Goal: Task Accomplishment & Management: Use online tool/utility

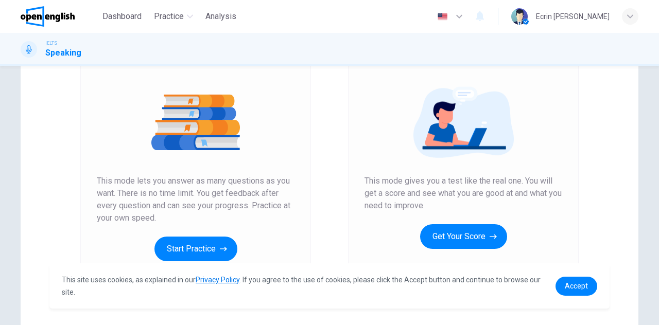
scroll to position [103, 0]
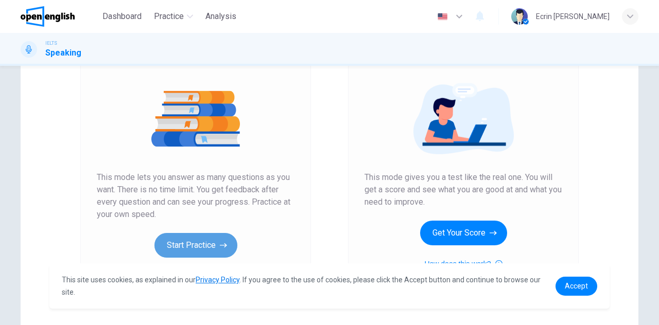
click at [215, 239] on button "Start Practice" at bounding box center [195, 245] width 83 height 25
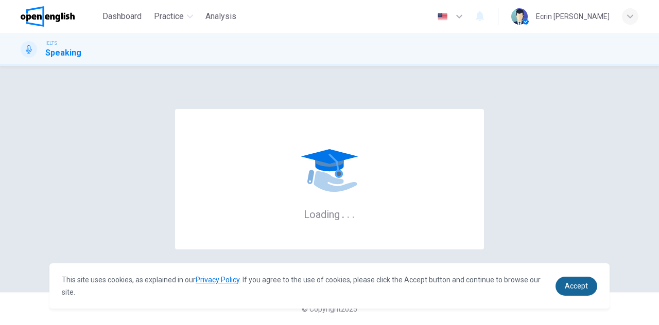
click at [583, 283] on span "Accept" at bounding box center [576, 286] width 23 height 8
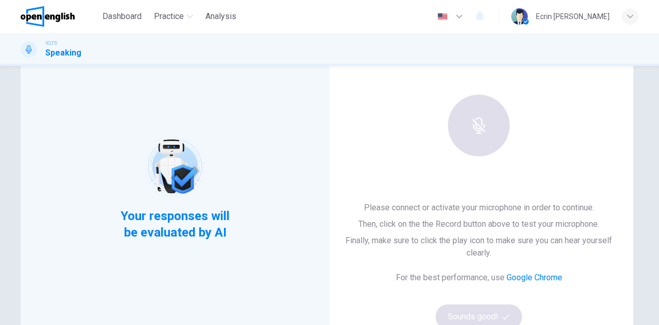
scroll to position [103, 0]
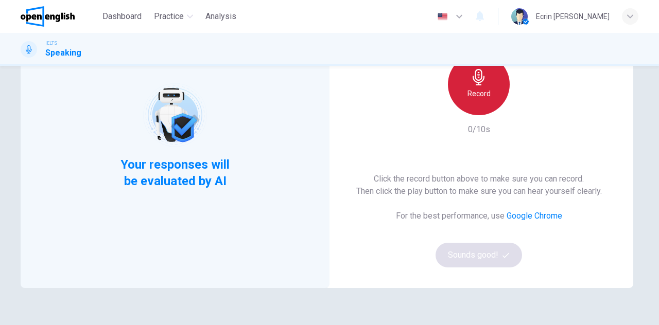
click at [462, 92] on div "Record" at bounding box center [479, 85] width 62 height 62
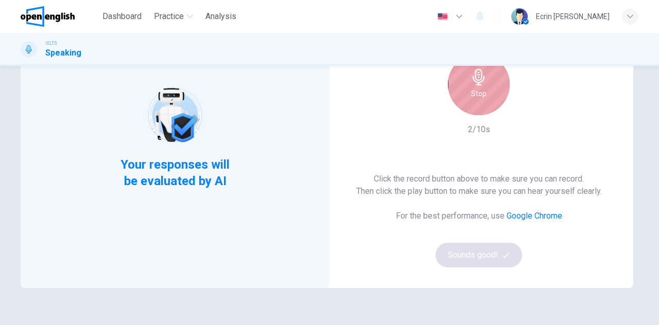
click at [465, 89] on div "Stop" at bounding box center [479, 85] width 62 height 62
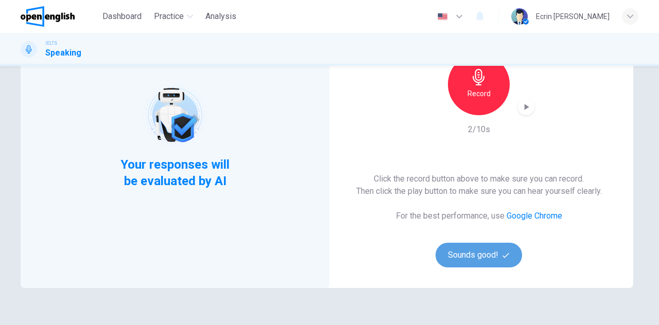
click at [484, 253] on button "Sounds good!" at bounding box center [479, 255] width 86 height 25
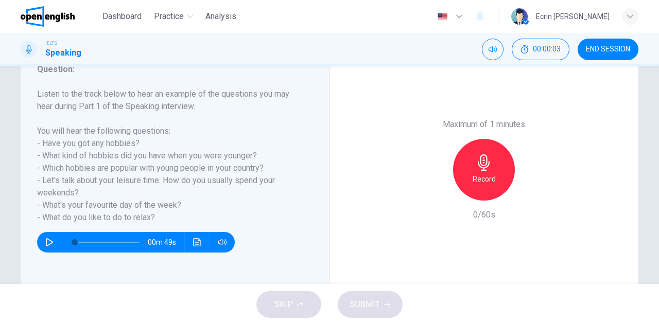
scroll to position [154, 0]
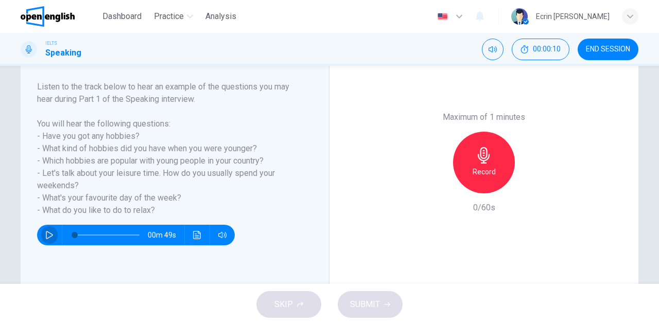
click at [46, 233] on icon "button" at bounding box center [49, 235] width 7 height 8
type input "*"
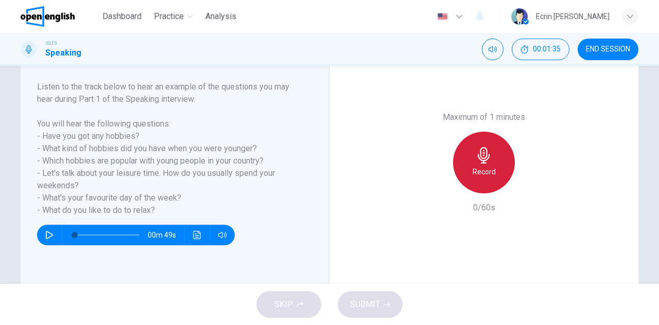
click at [490, 160] on div "Record" at bounding box center [484, 163] width 62 height 62
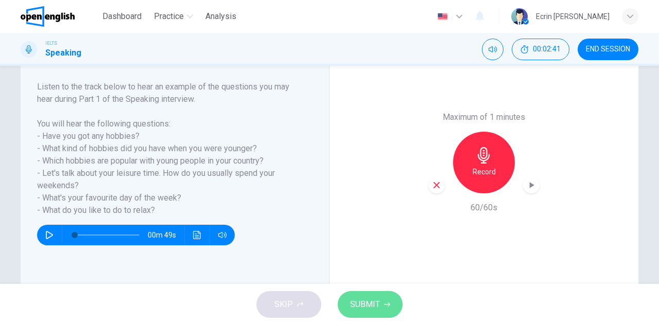
click at [392, 301] on button "SUBMIT" at bounding box center [370, 304] width 65 height 27
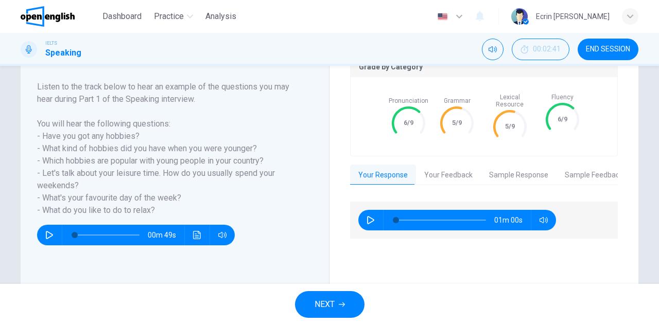
click at [448, 167] on button "Your Feedback" at bounding box center [448, 176] width 65 height 22
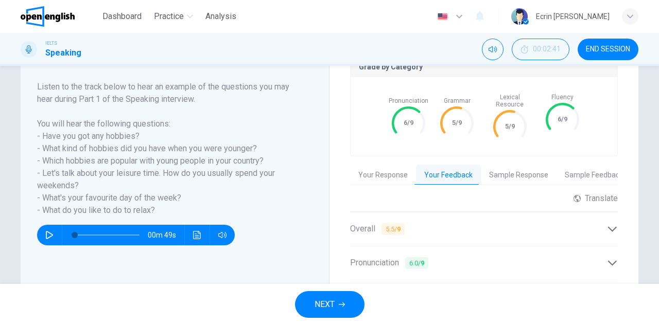
click at [497, 166] on button "Sample Response" at bounding box center [519, 176] width 76 height 22
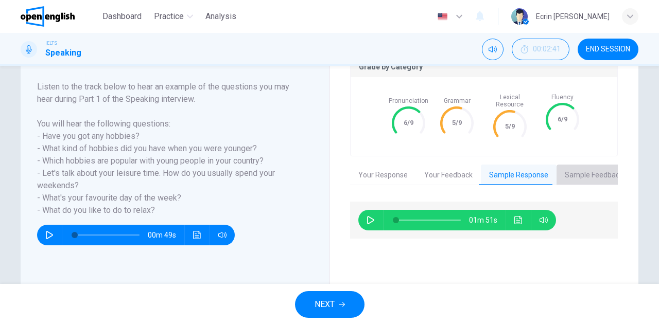
click at [595, 172] on button "Sample Feedback" at bounding box center [594, 176] width 75 height 22
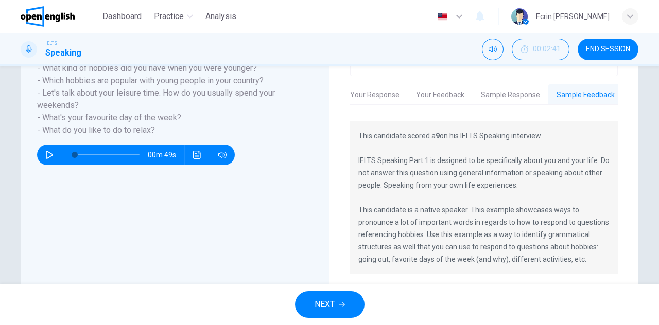
scroll to position [257, 0]
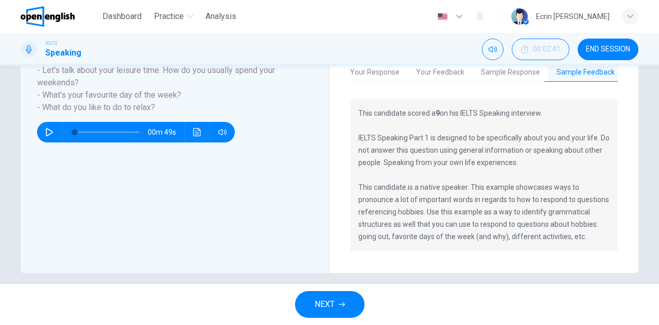
click at [343, 299] on button "NEXT" at bounding box center [330, 304] width 70 height 27
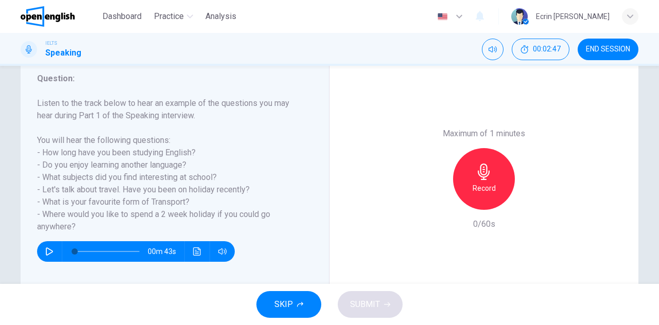
scroll to position [154, 0]
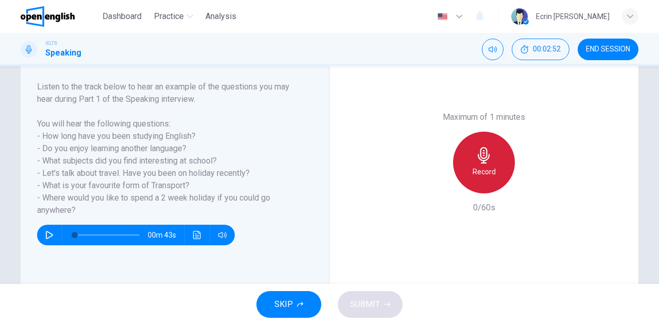
click at [482, 153] on icon "button" at bounding box center [484, 155] width 12 height 16
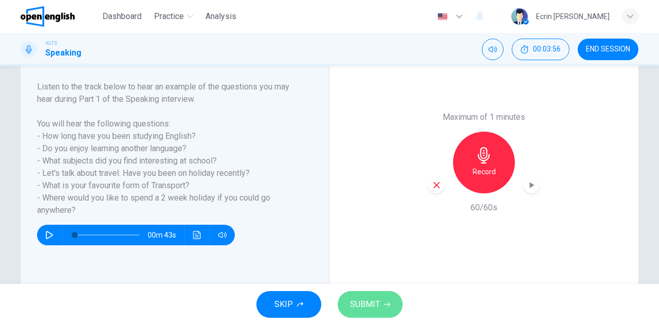
click at [359, 313] on button "SUBMIT" at bounding box center [370, 304] width 65 height 27
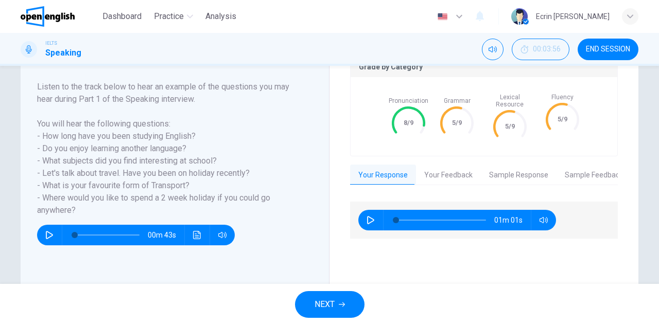
click at [435, 166] on button "Your Feedback" at bounding box center [448, 176] width 65 height 22
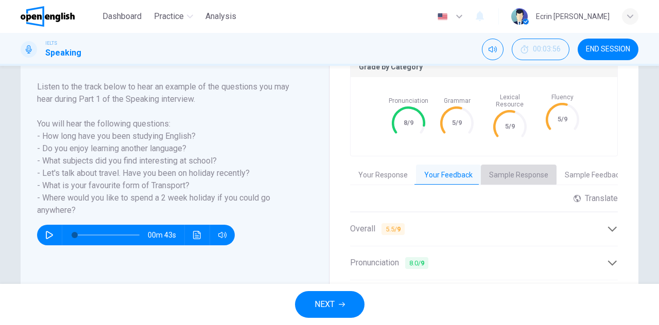
click at [506, 165] on button "Sample Response" at bounding box center [519, 176] width 76 height 22
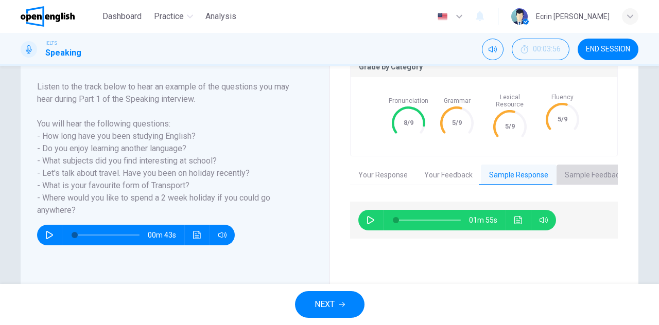
click at [577, 166] on button "Sample Feedback" at bounding box center [594, 176] width 75 height 22
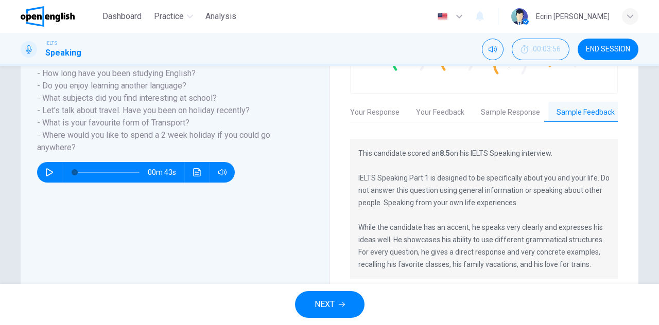
scroll to position [195, 0]
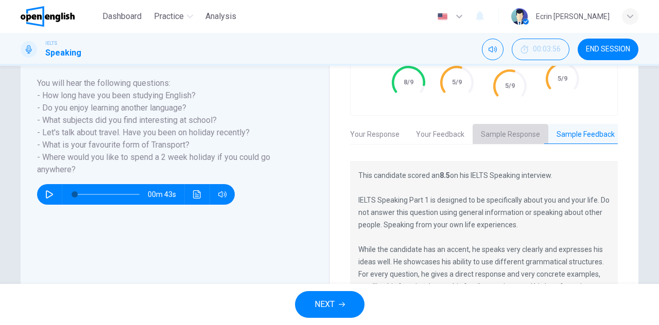
click at [507, 125] on button "Sample Response" at bounding box center [511, 135] width 76 height 22
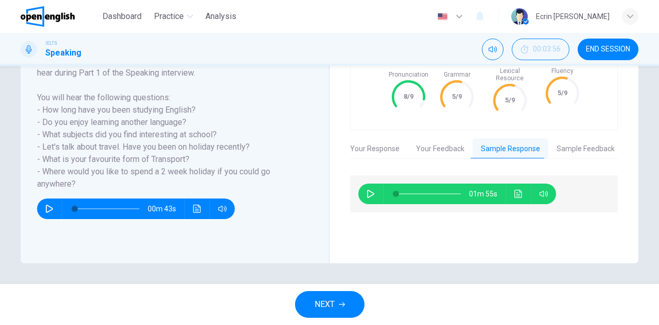
scroll to position [181, 0]
click at [364, 184] on button "button" at bounding box center [370, 194] width 16 height 21
click at [369, 190] on icon "button" at bounding box center [371, 194] width 8 height 8
type input "*"
click at [454, 146] on button "Your Feedback" at bounding box center [440, 149] width 65 height 22
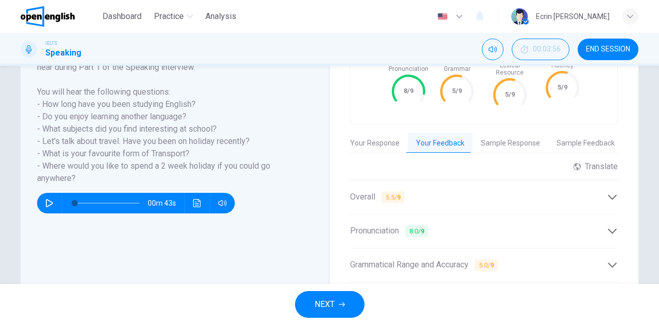
scroll to position [184, 0]
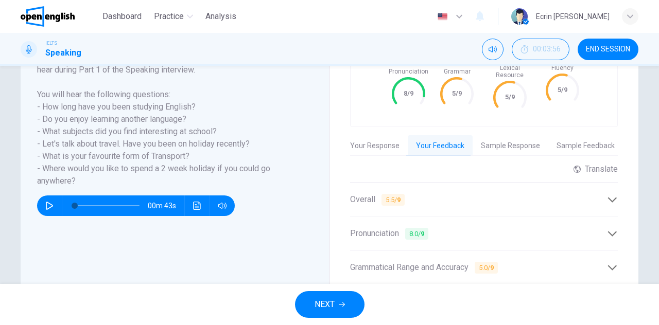
click at [474, 183] on div "Overall 5.5 / 9 Overall your ideas are clear and your pronunciation is strong, …" at bounding box center [484, 200] width 268 height 34
click at [474, 194] on div "Overall 5.5 / 9" at bounding box center [478, 200] width 257 height 13
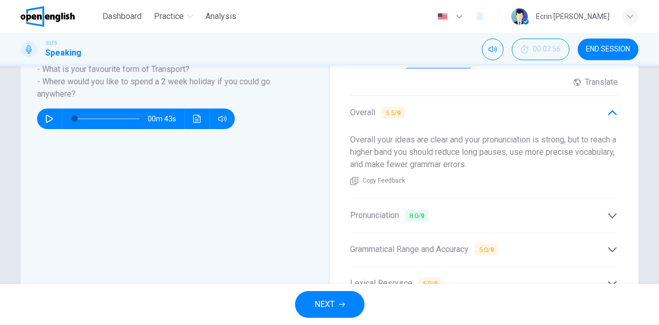
scroll to position [287, 0]
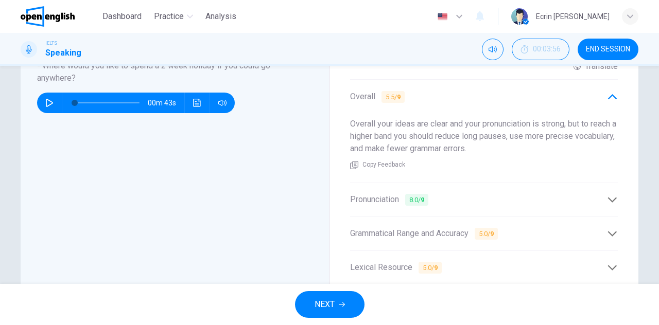
click at [454, 194] on div "Pronunciation 8.0 / 9" at bounding box center [478, 200] width 257 height 13
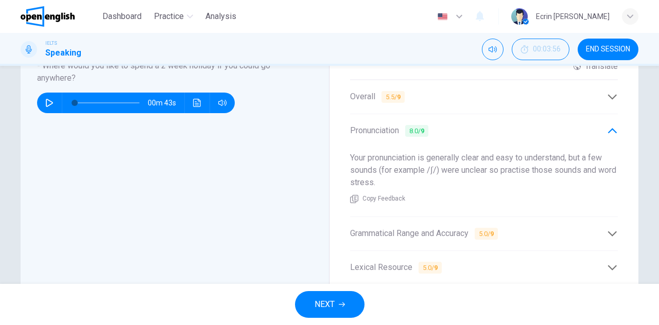
click at [441, 228] on span "Grammatical Range and Accuracy 5.0 / 9" at bounding box center [424, 234] width 148 height 13
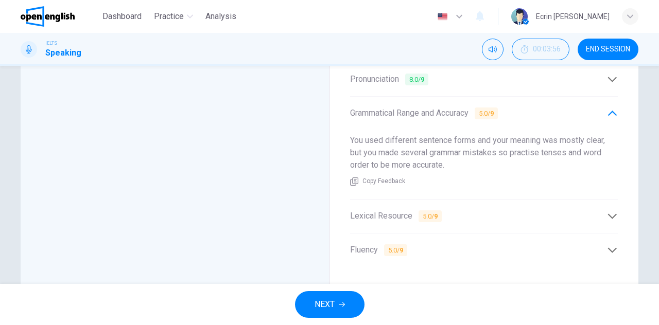
scroll to position [356, 0]
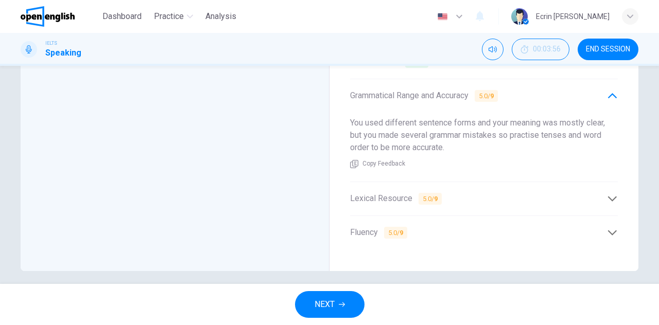
click at [445, 193] on div "Lexical Resource 5.0 / 9" at bounding box center [478, 199] width 257 height 13
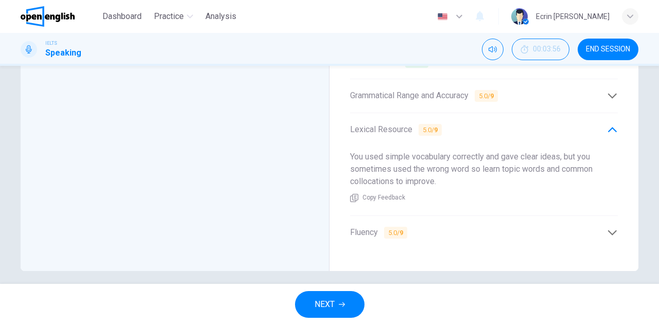
click at [427, 227] on div "Fluency 5.0 / 9" at bounding box center [478, 233] width 257 height 13
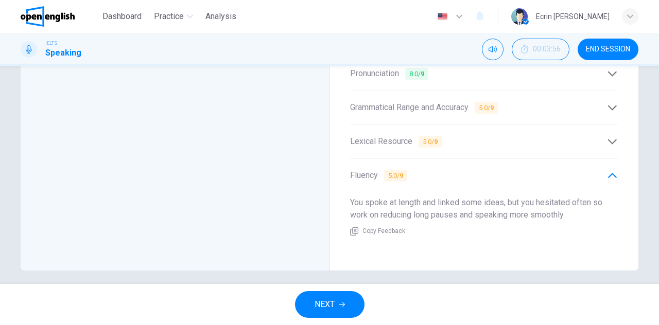
scroll to position [343, 0]
click at [626, 46] on span "END SESSION" at bounding box center [608, 49] width 44 height 8
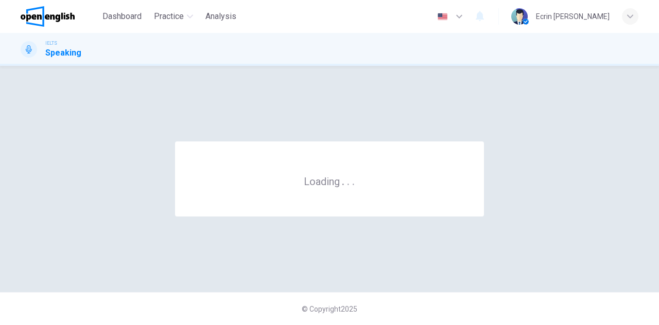
scroll to position [0, 0]
